Goal: Ask a question: Seek information or help from site administrators or community

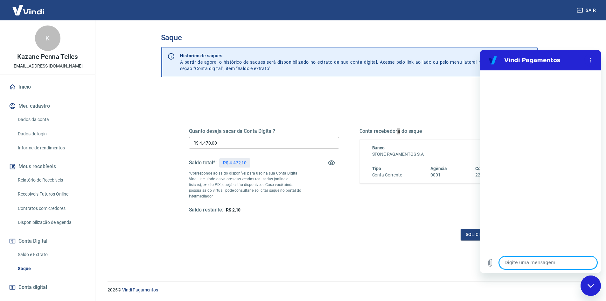
click at [525, 263] on textarea at bounding box center [548, 262] width 98 height 13
type textarea "oi"
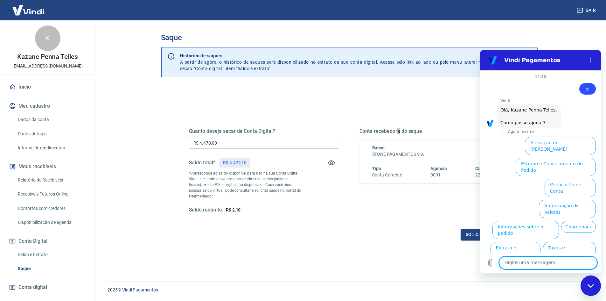
scroll to position [15, 0]
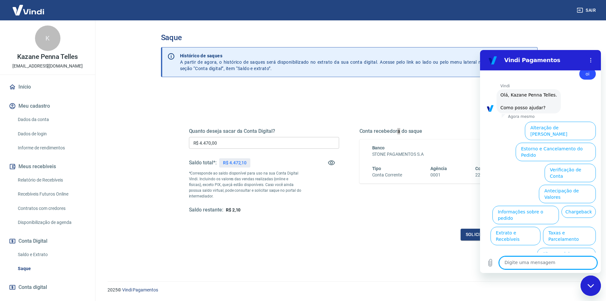
click at [540, 261] on textarea at bounding box center [548, 262] width 98 height 13
type textarea "falar com humano"
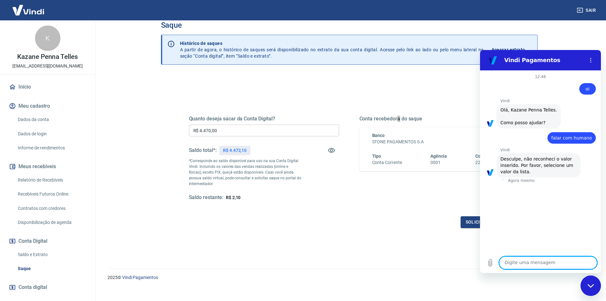
scroll to position [19, 0]
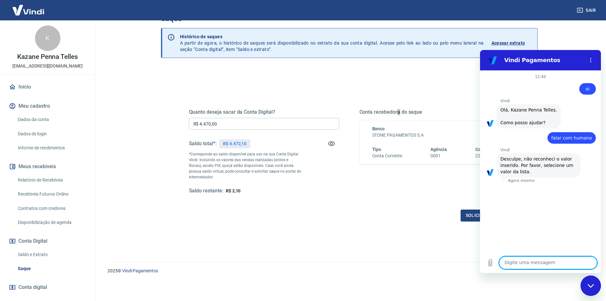
click at [548, 260] on textarea at bounding box center [548, 262] width 98 height 13
type textarea "oi"
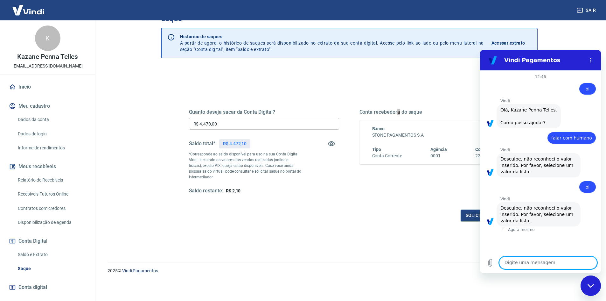
click at [544, 264] on textarea at bounding box center [548, 262] width 98 height 13
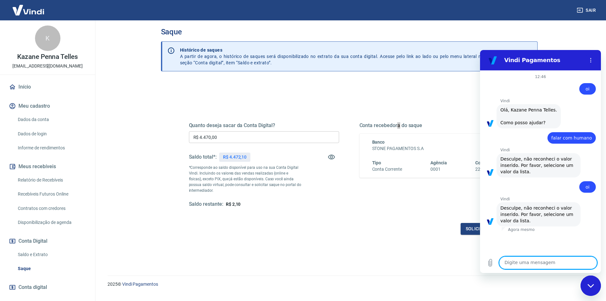
scroll to position [0, 0]
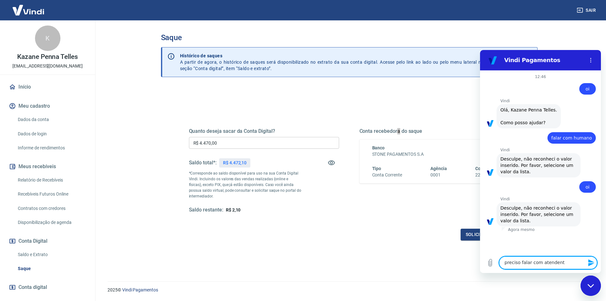
type textarea "preciso falar com atendente"
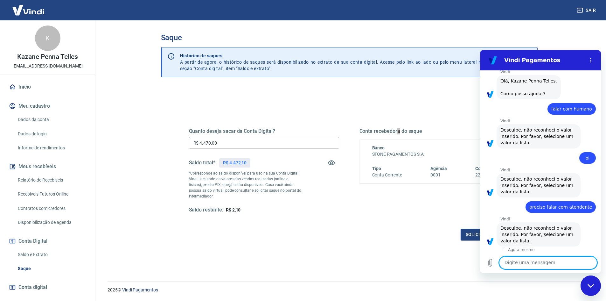
scroll to position [30, 0]
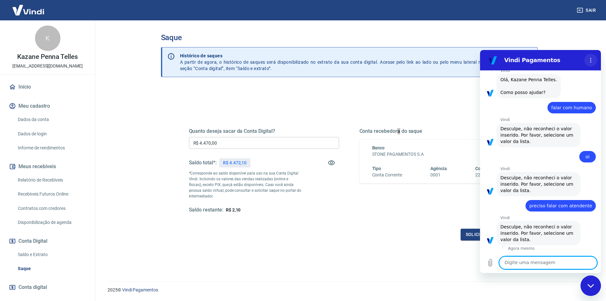
click at [589, 59] on icon "Menu de opções" at bounding box center [590, 60] width 5 height 5
drag, startPoint x: 542, startPoint y: 50, endPoint x: 61, endPoint y: 0, distance: 483.4
drag, startPoint x: 61, startPoint y: 0, endPoint x: 560, endPoint y: 27, distance: 499.4
click at [560, 27] on main "Saque Histórico de saques A partir de agora, o histórico de saques será disponi…" at bounding box center [349, 160] width 514 height 280
click at [591, 46] on main "Saque Histórico de saques A partir de agora, o histórico de saques será disponi…" at bounding box center [349, 160] width 514 height 280
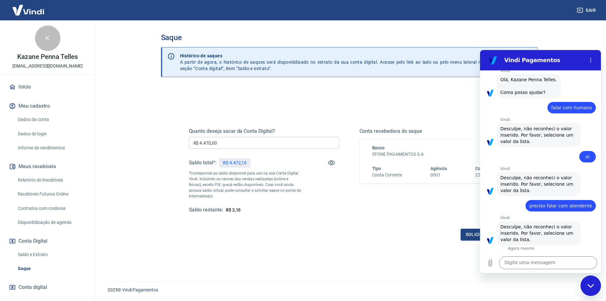
click at [592, 284] on icon "Fechar janela de mensagens" at bounding box center [591, 286] width 7 height 4
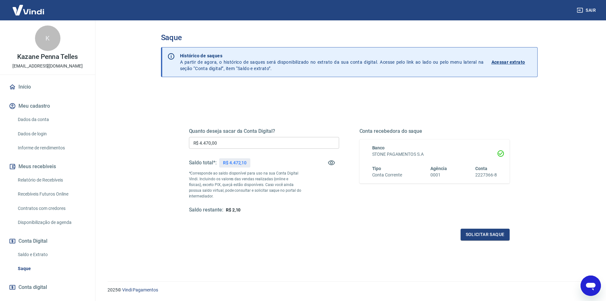
click at [589, 292] on div "Abrir janela de mensagens" at bounding box center [590, 285] width 19 height 19
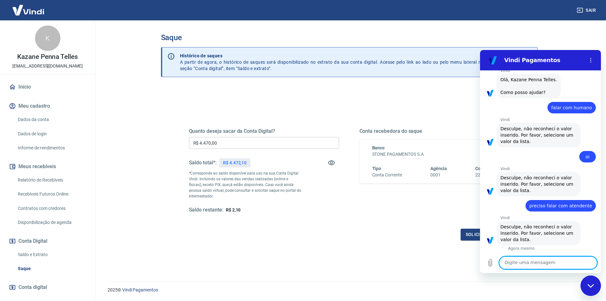
click at [566, 254] on div "Digite uma mensagem x" at bounding box center [540, 262] width 121 height 20
click at [532, 257] on textarea at bounding box center [548, 262] width 98 height 13
type textarea "ola"
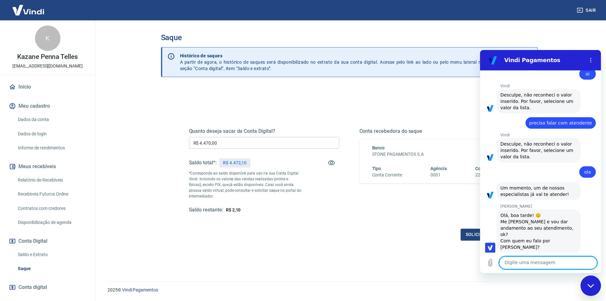
scroll to position [114, 0]
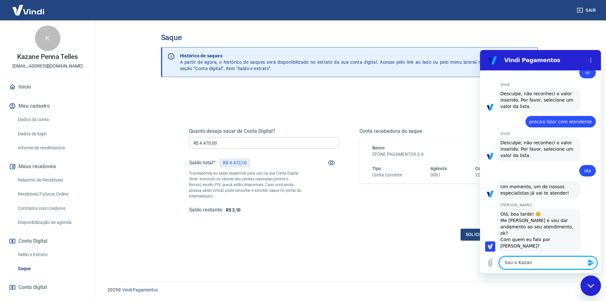
type textarea "Sou o Kazane"
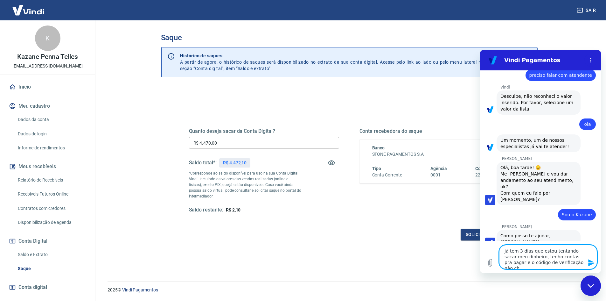
scroll to position [162, 0]
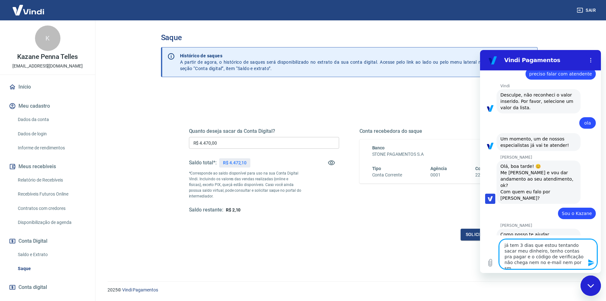
type textarea "já tem 3 dias que estou tentando sacar meu dinheiro, tenho contas pra pagar e o…"
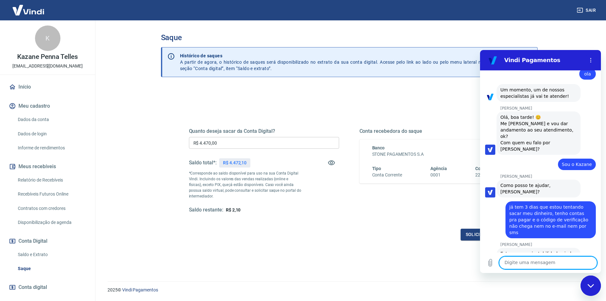
scroll to position [212, 0]
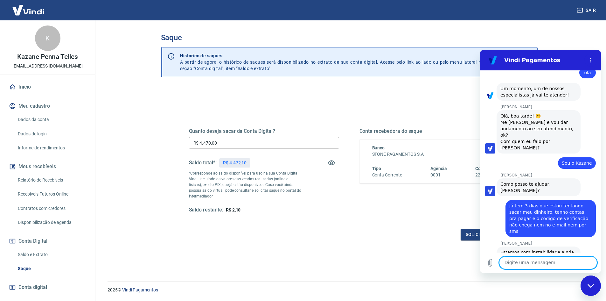
click at [538, 263] on textarea at bounding box center [548, 262] width 98 height 13
type textarea "e não tem nenhuma previsão de retorno?"
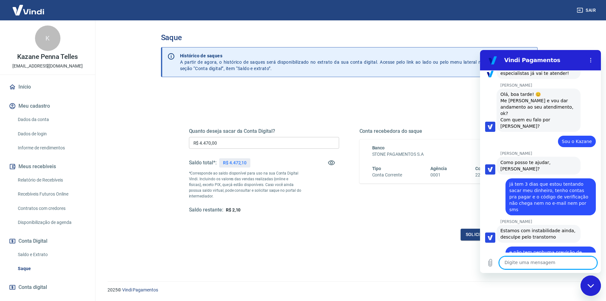
scroll to position [311, 0]
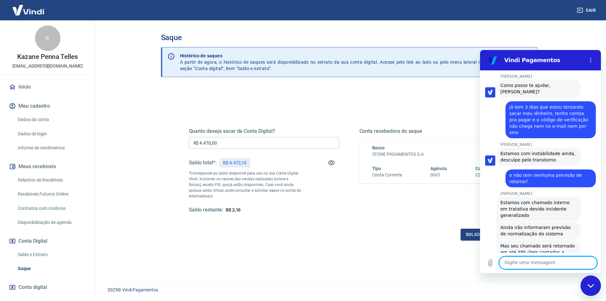
click at [525, 264] on textarea at bounding box center [548, 262] width 98 height 13
click at [525, 264] on textarea "entendi, poém m" at bounding box center [548, 262] width 98 height 13
click at [527, 265] on textarea "entendi, poém m" at bounding box center [548, 262] width 98 height 13
click at [544, 263] on textarea "entendi, porém m" at bounding box center [548, 262] width 98 height 13
type textarea "entendi, porém muito complicado! Precisava desse dinheiro pra ontem"
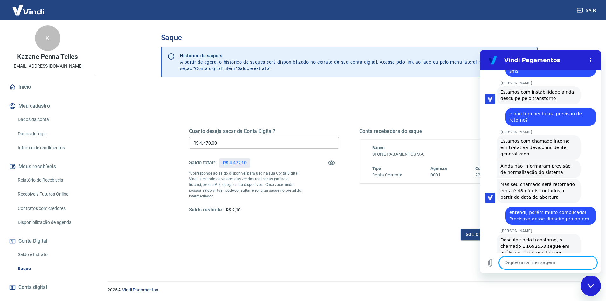
scroll to position [373, 0]
